Goal: Information Seeking & Learning: Learn about a topic

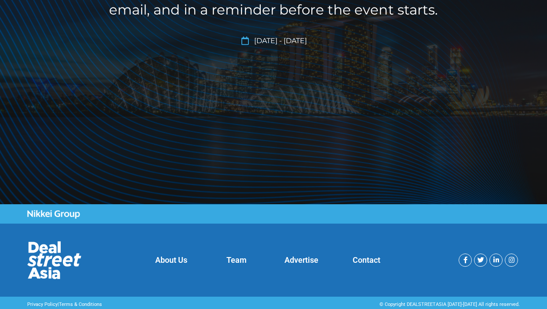
scroll to position [218, 0]
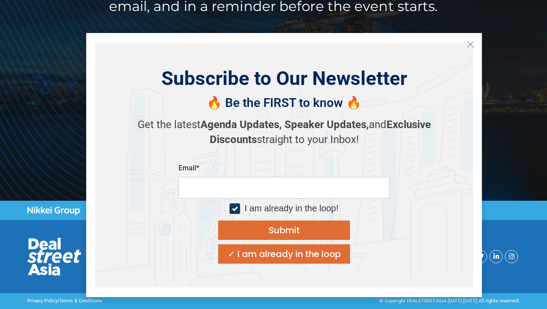
click at [467, 45] on icon "Close" at bounding box center [470, 44] width 8 height 8
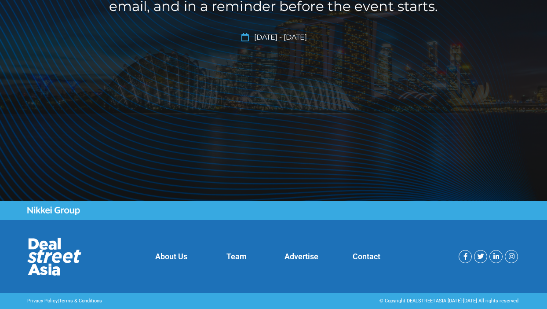
click at [180, 252] on link "About Us" at bounding box center [171, 255] width 32 height 9
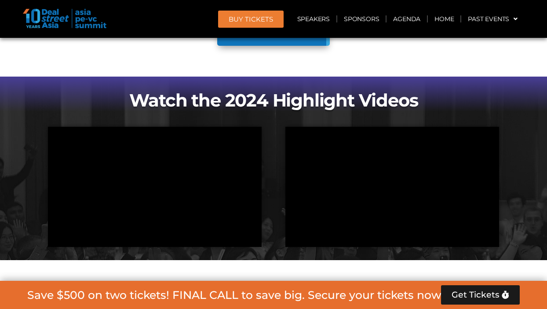
scroll to position [747, 0]
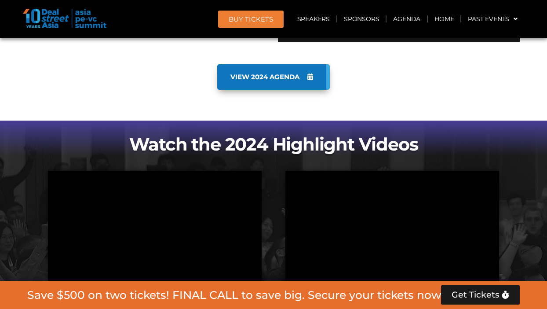
click at [277, 79] on span "VIEW 2024 AGENDA" at bounding box center [264, 77] width 69 height 8
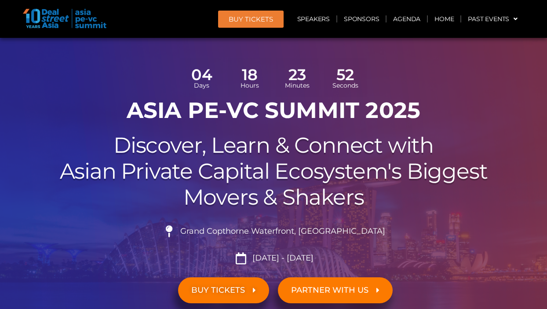
scroll to position [132, 0]
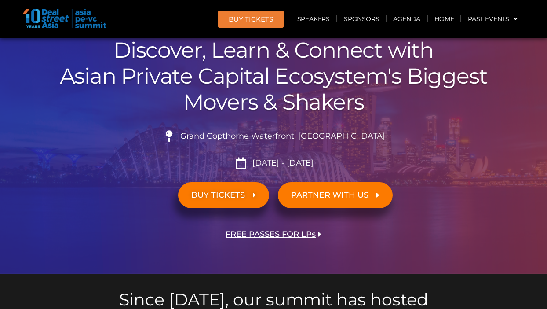
click at [245, 164] on icon at bounding box center [240, 163] width 15 height 12
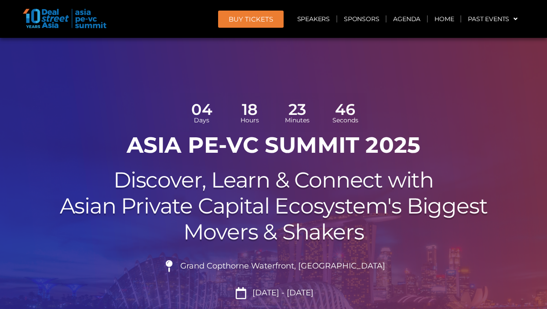
scroll to position [0, 0]
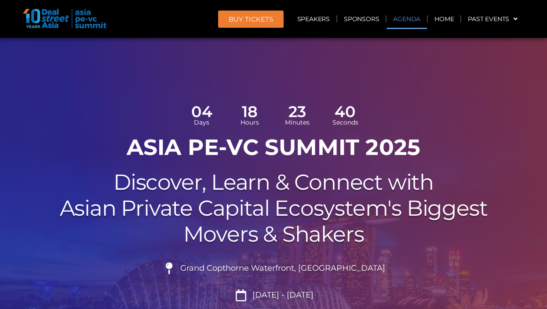
click at [408, 22] on link "Agenda" at bounding box center [406, 19] width 40 height 20
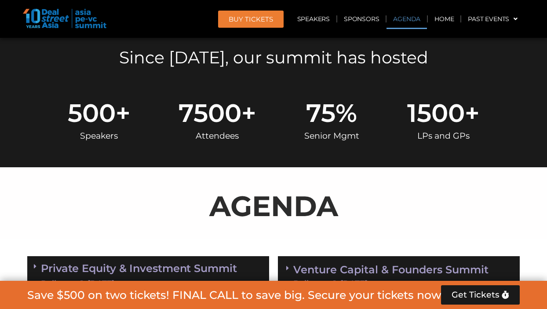
scroll to position [506, 0]
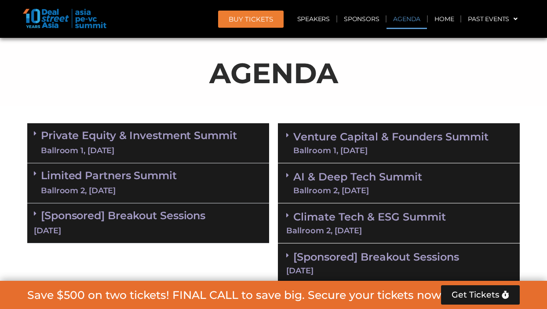
click at [98, 138] on link "Private Equity & Investment Summit Ballroom 1, [DATE]" at bounding box center [139, 143] width 196 height 26
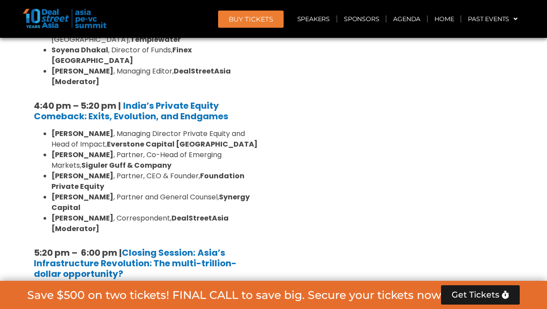
scroll to position [1781, 0]
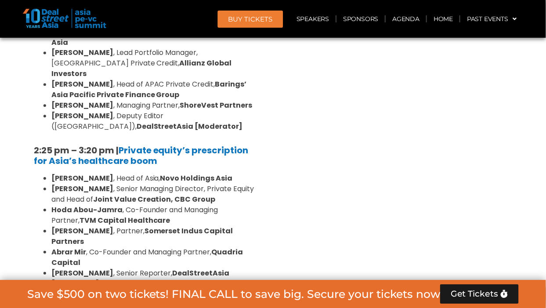
scroll to position [1210, 0]
